Goal: Transaction & Acquisition: Subscribe to service/newsletter

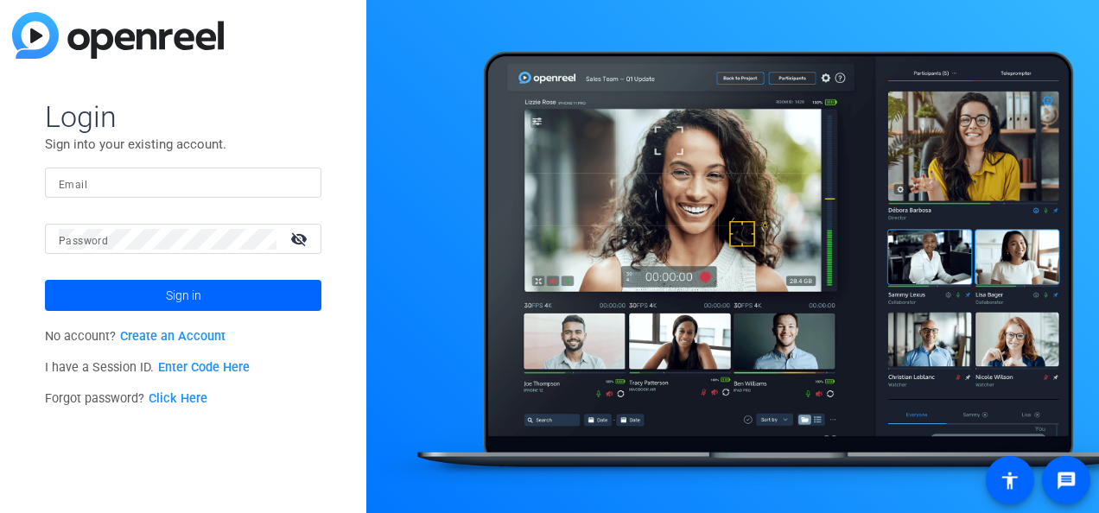
click at [185, 340] on link "Create an Account" at bounding box center [172, 336] width 105 height 15
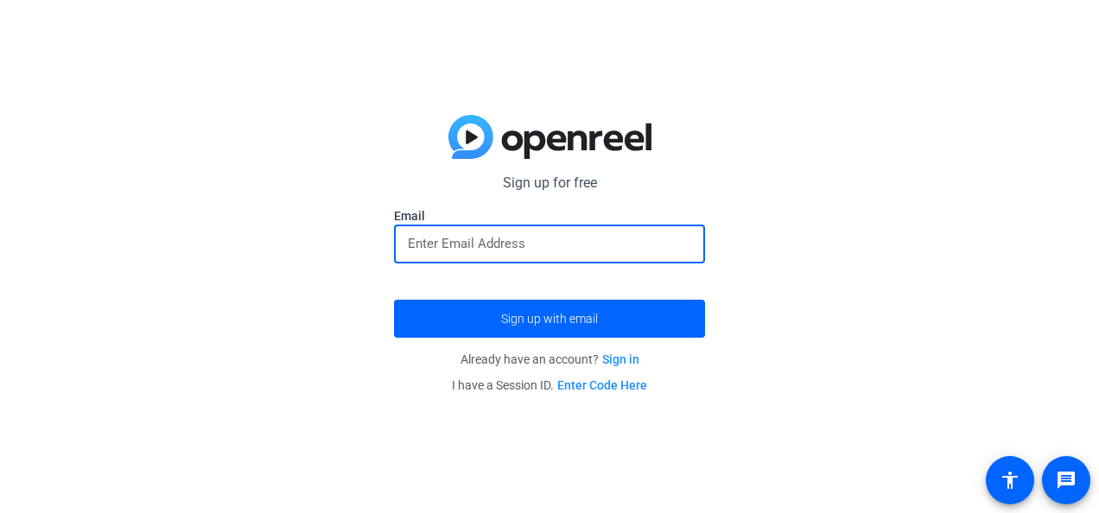
click at [525, 243] on input "email" at bounding box center [549, 243] width 283 height 21
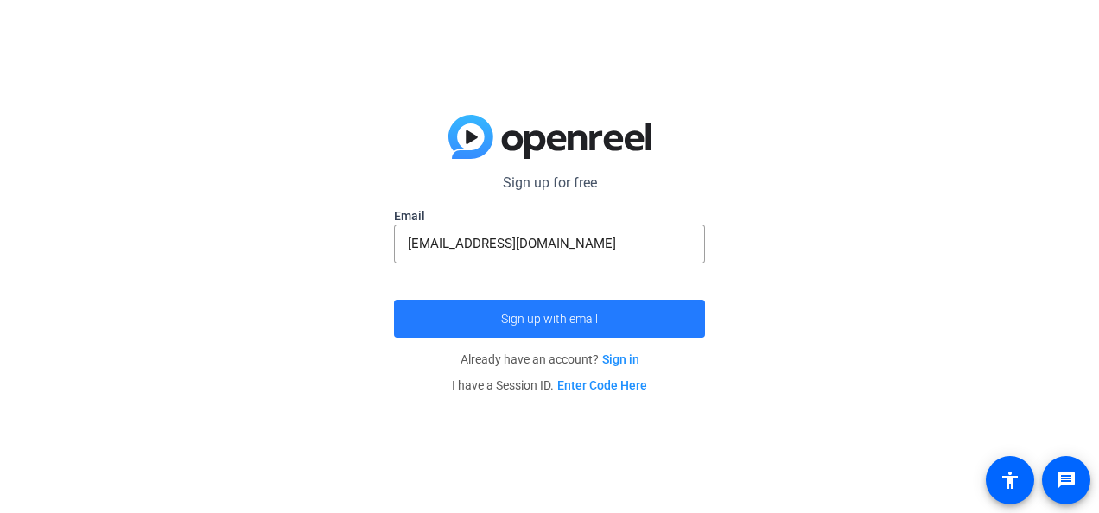
click at [528, 301] on span "submit" at bounding box center [549, 318] width 311 height 41
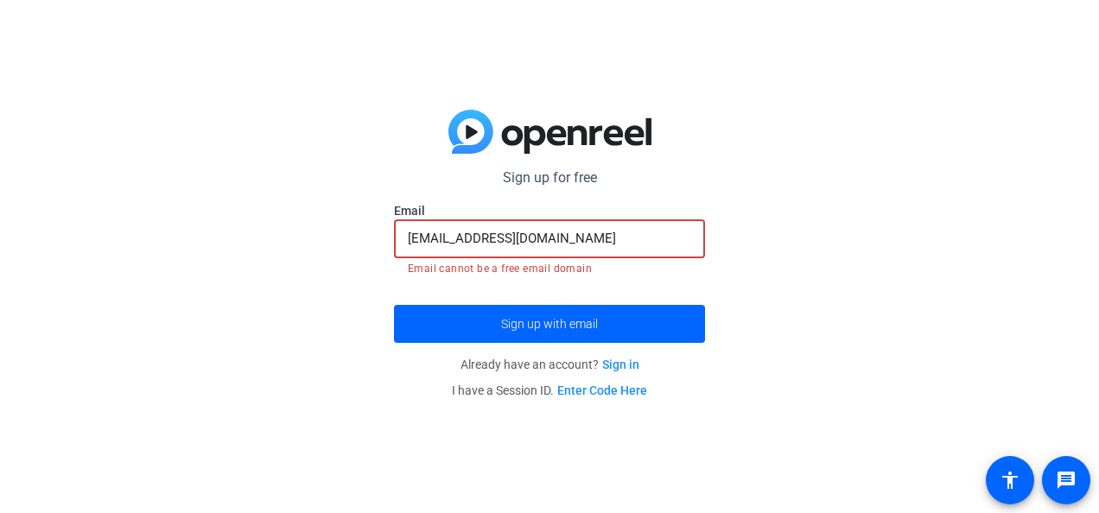
click at [575, 244] on input "[EMAIL_ADDRESS][DOMAIN_NAME]" at bounding box center [549, 238] width 283 height 21
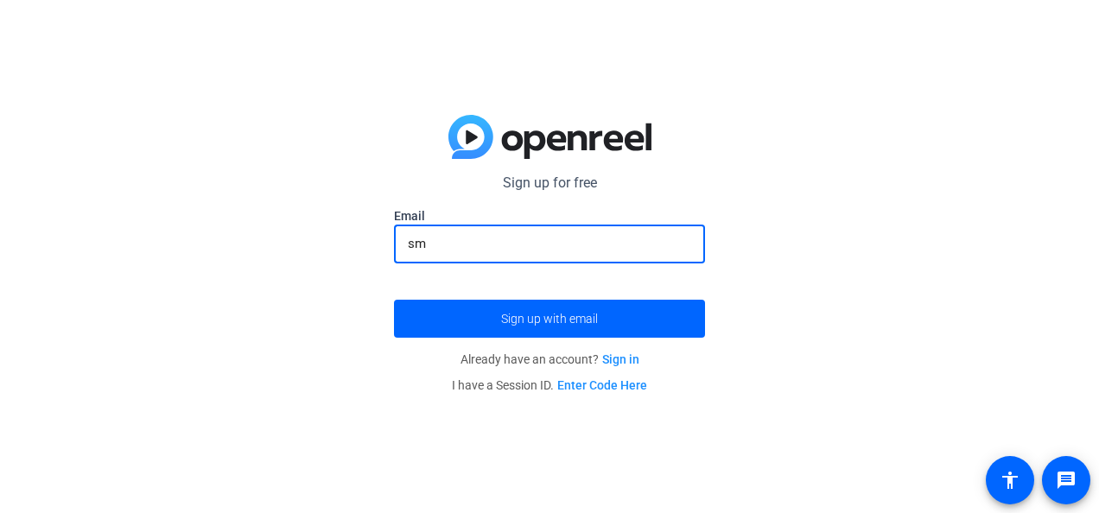
type input "s"
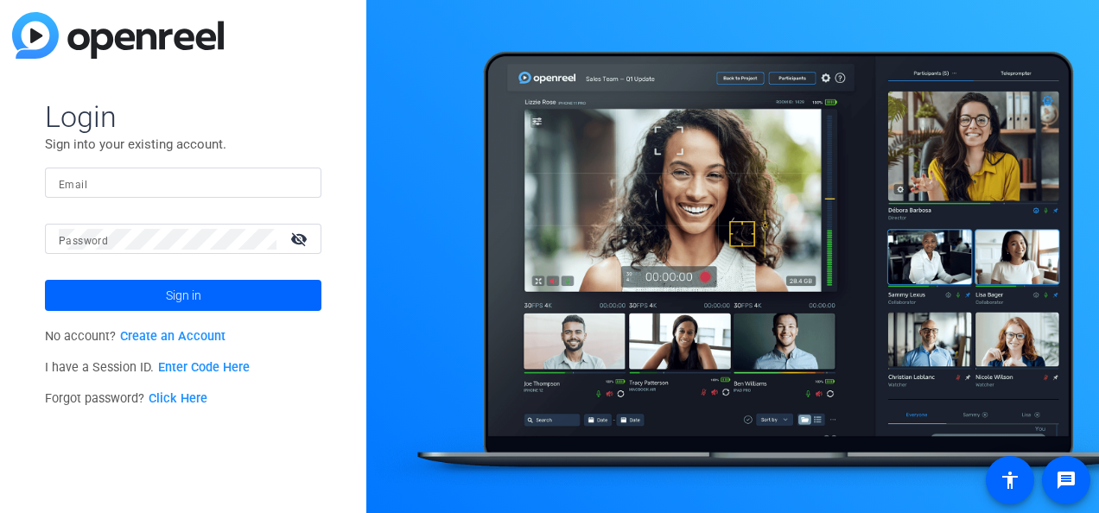
click at [180, 329] on link "Create an Account" at bounding box center [172, 336] width 105 height 15
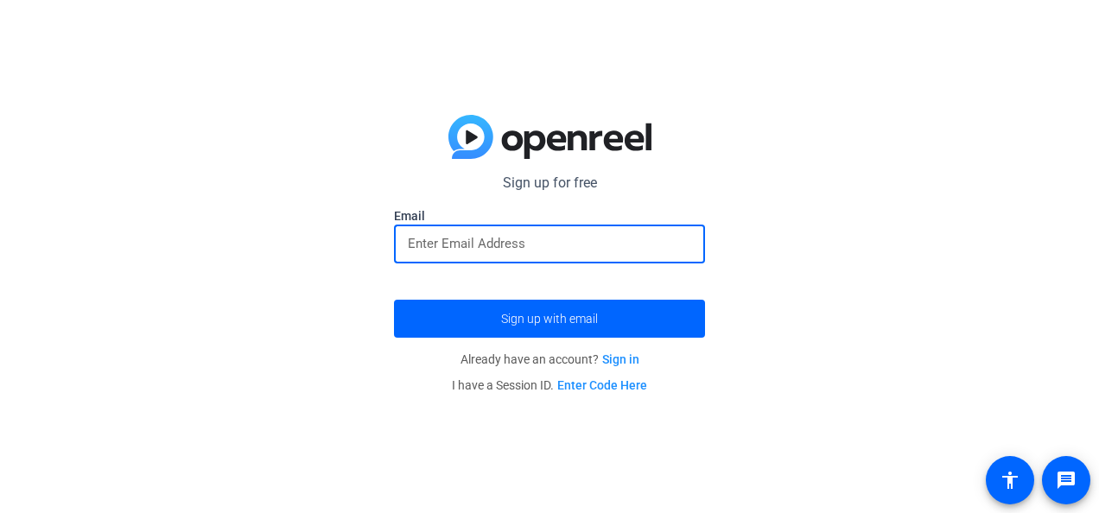
click at [446, 235] on input "email" at bounding box center [549, 243] width 283 height 21
type input "[EMAIL_ADDRESS][DOMAIN_NAME]"
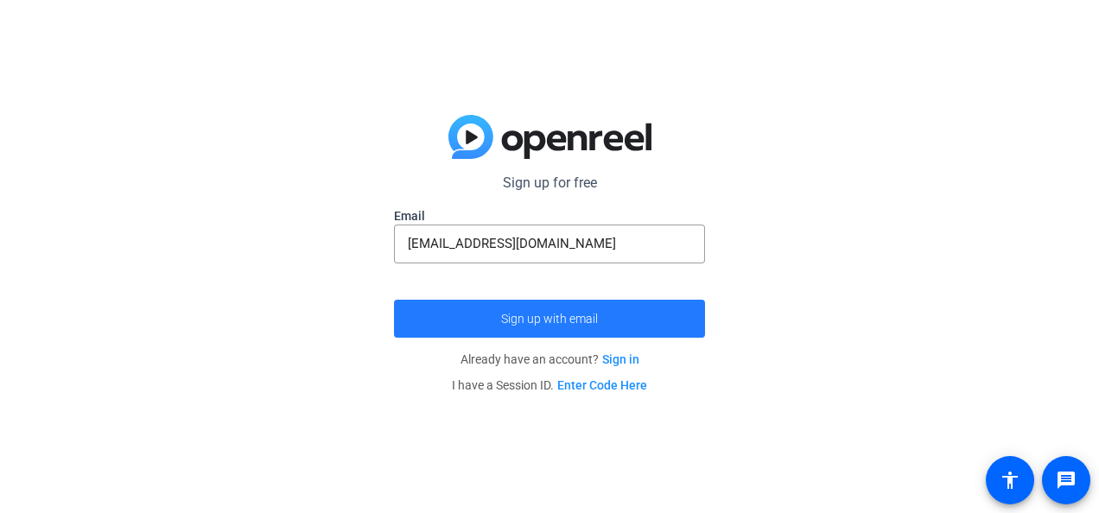
click at [486, 324] on span "submit" at bounding box center [549, 318] width 311 height 41
